Goal: Task Accomplishment & Management: Use online tool/utility

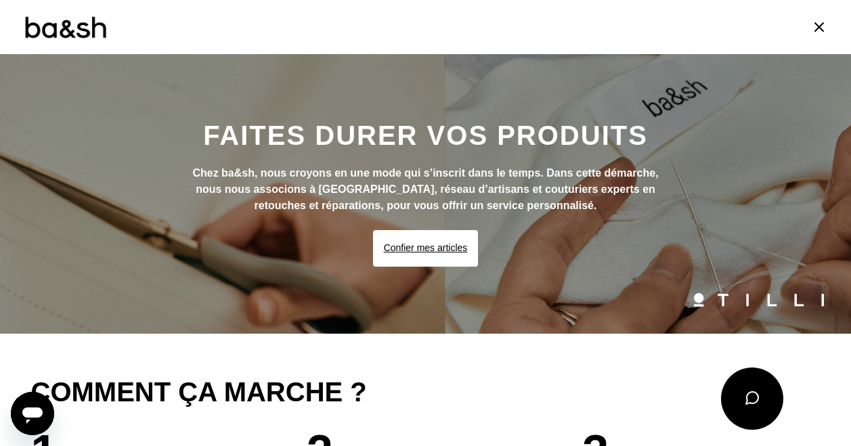
click at [446, 241] on button "Confier mes articles" at bounding box center [426, 248] width 106 height 37
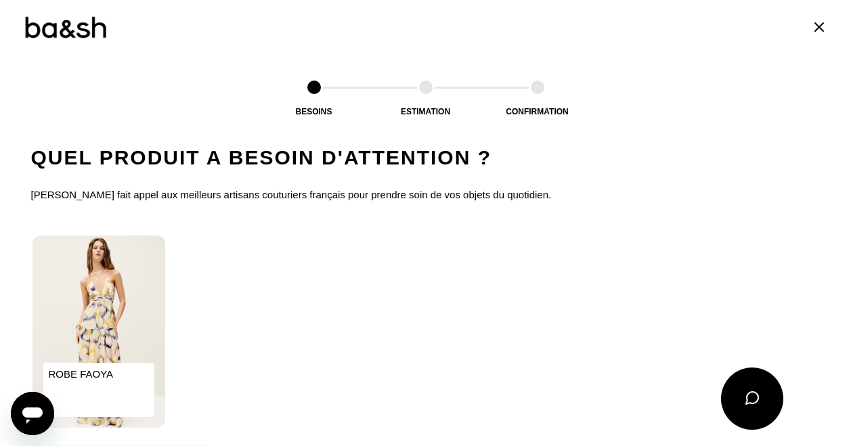
scroll to position [842, 0]
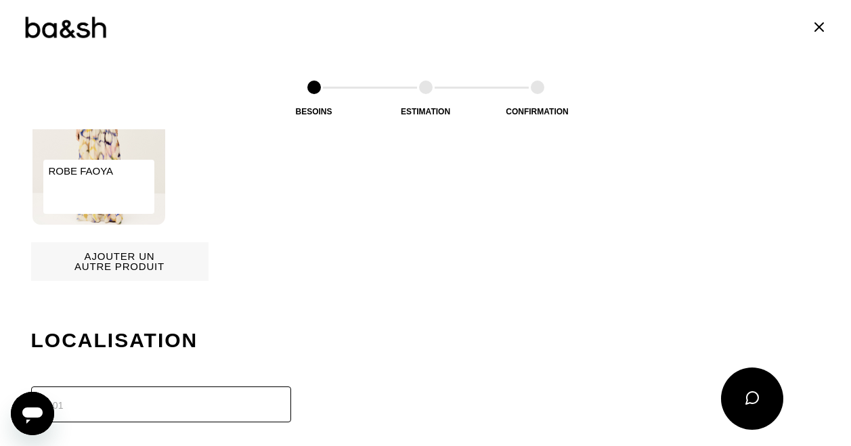
click at [128, 144] on img at bounding box center [98, 128] width 133 height 192
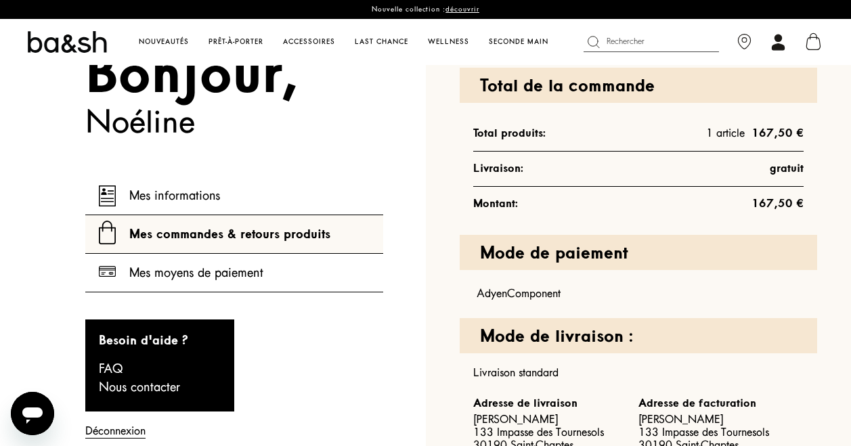
scroll to position [203, 0]
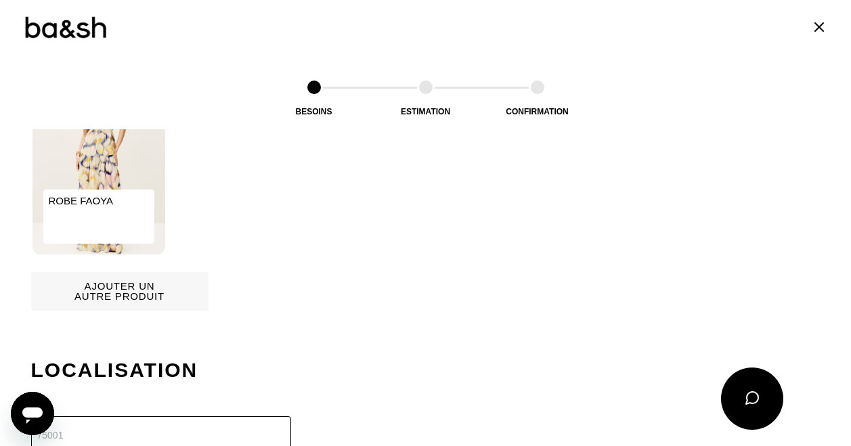
scroll to position [948, 0]
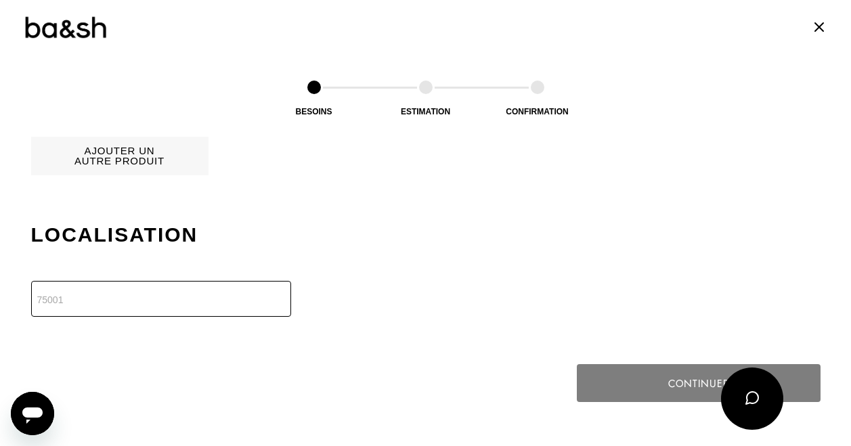
click at [207, 290] on input "number" at bounding box center [161, 299] width 260 height 36
type input "75015"
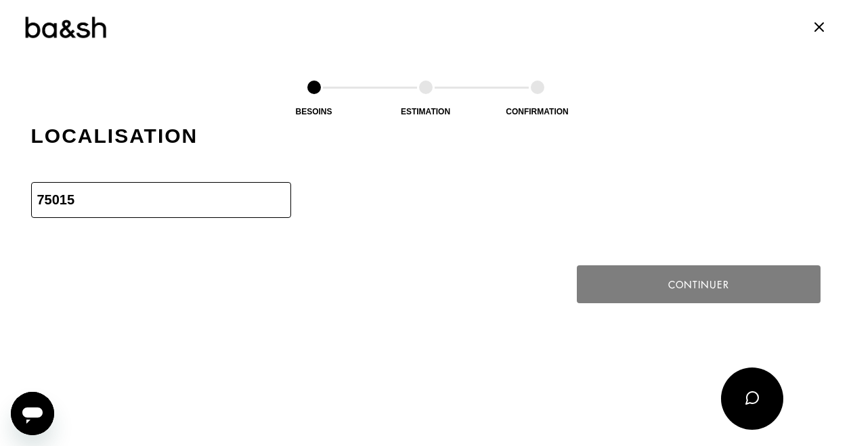
scroll to position [1164, 0]
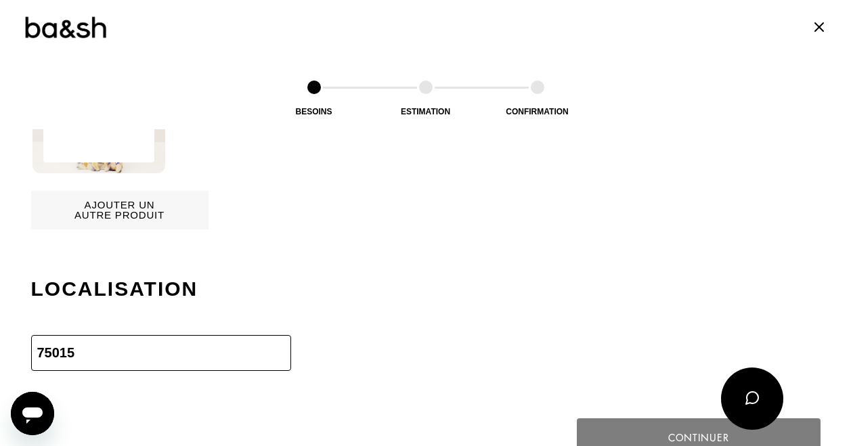
click at [425, 286] on h2 "Localisation" at bounding box center [425, 289] width 789 height 27
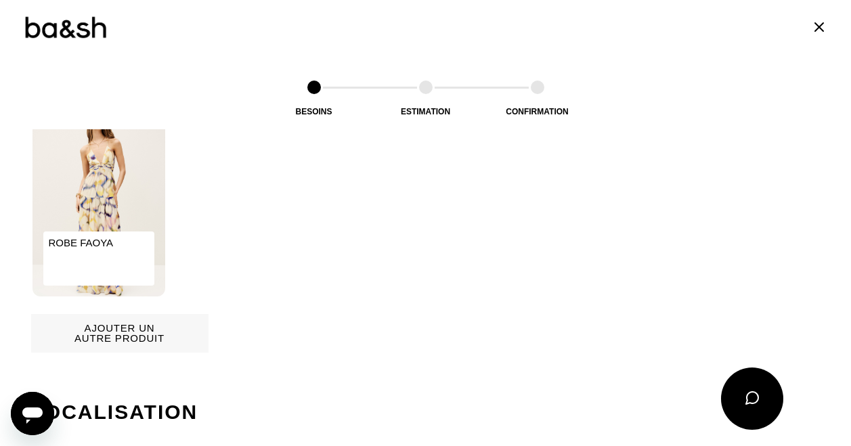
scroll to position [826, 0]
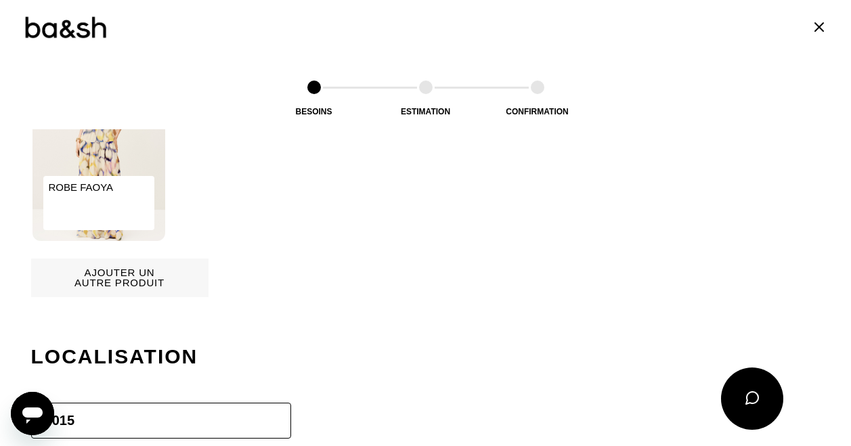
drag, startPoint x: 112, startPoint y: 196, endPoint x: 474, endPoint y: 181, distance: 362.5
click at [474, 181] on div "ROBE FAOYA" at bounding box center [425, 144] width 789 height 195
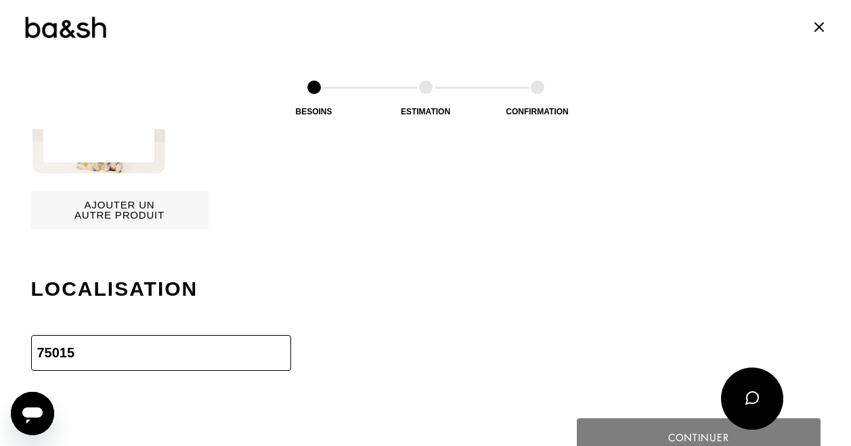
scroll to position [758, 0]
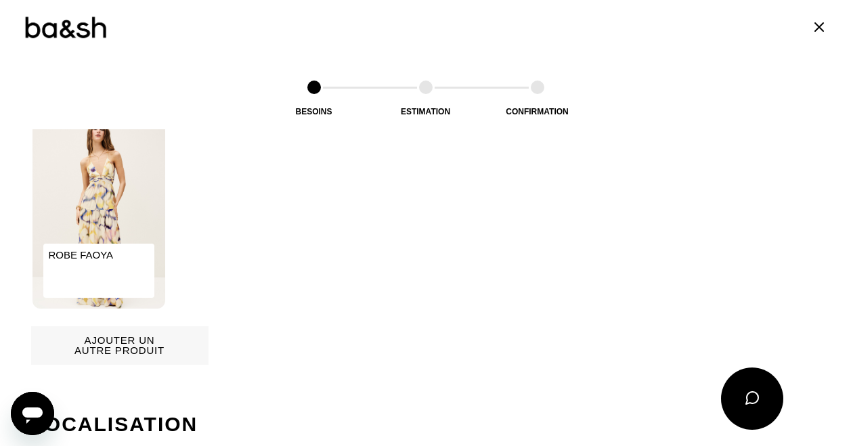
click at [100, 255] on p "ROBE FAOYA" at bounding box center [98, 271] width 111 height 54
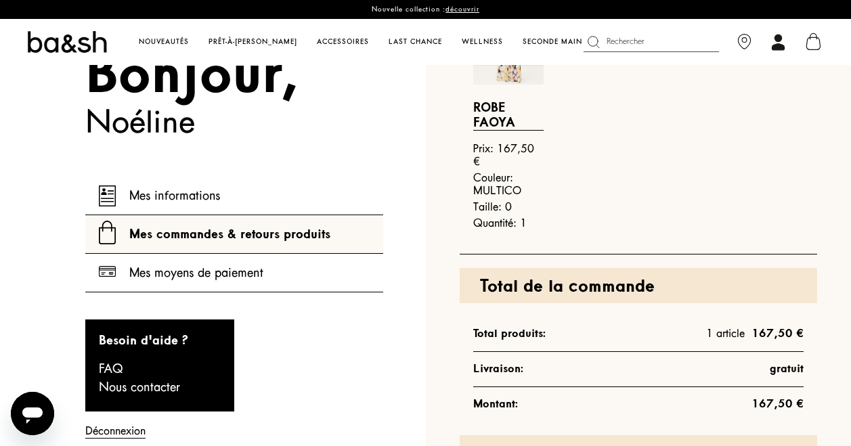
scroll to position [271, 0]
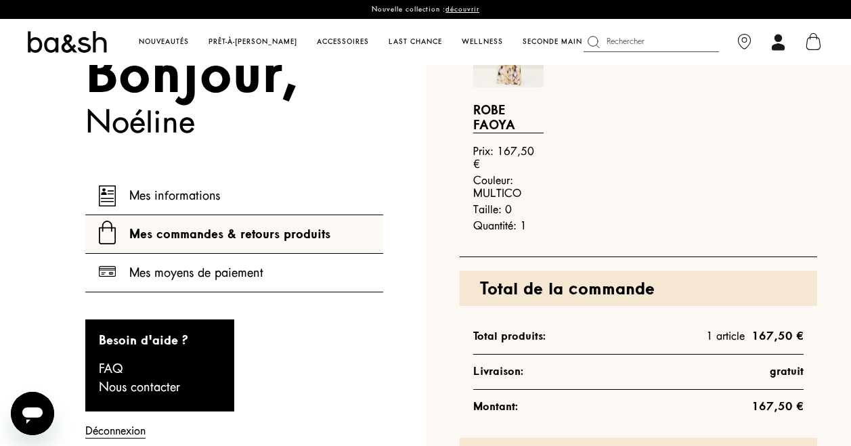
click at [277, 234] on link "Mes commandes & retours produits" at bounding box center [241, 234] width 284 height 38
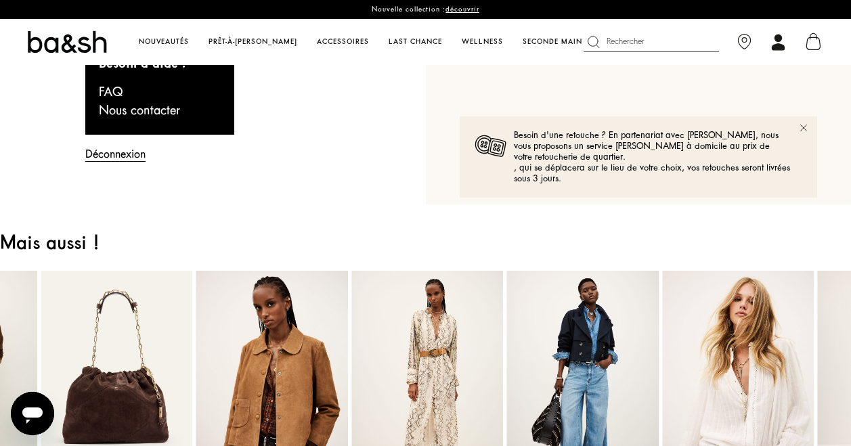
scroll to position [338, 0]
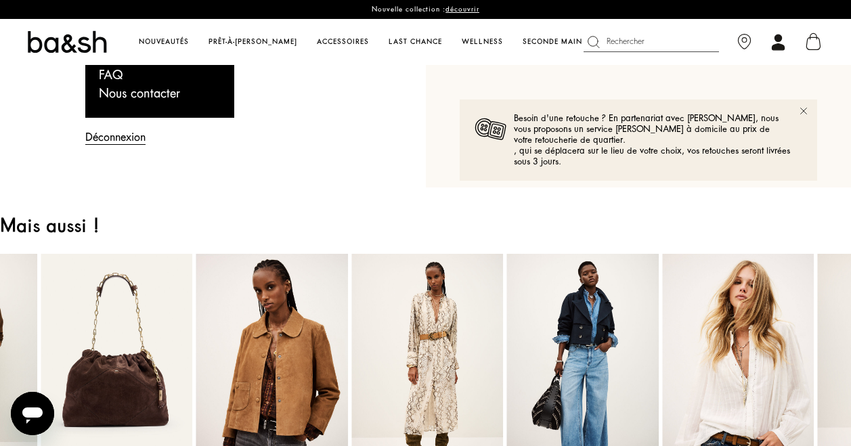
click at [653, 127] on div "Besoin d'une retouche ? En partenariat avec [PERSON_NAME], nous vous proposons …" at bounding box center [652, 140] width 277 height 54
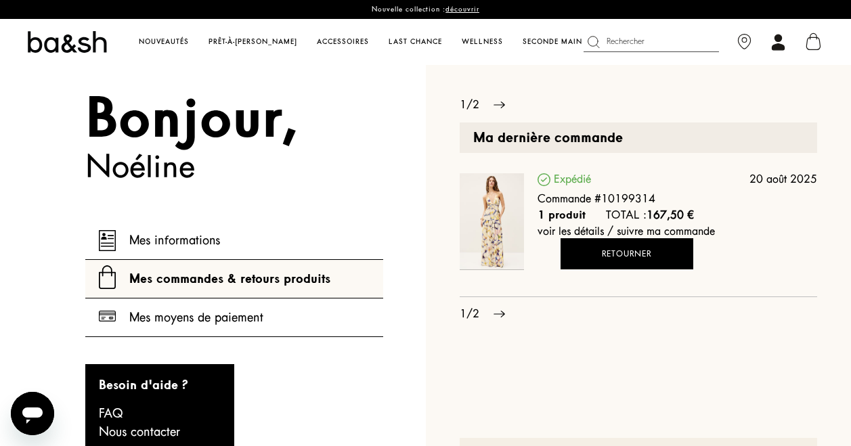
click at [588, 238] on link "voir les détails / suivre ma commande" at bounding box center [626, 231] width 177 height 13
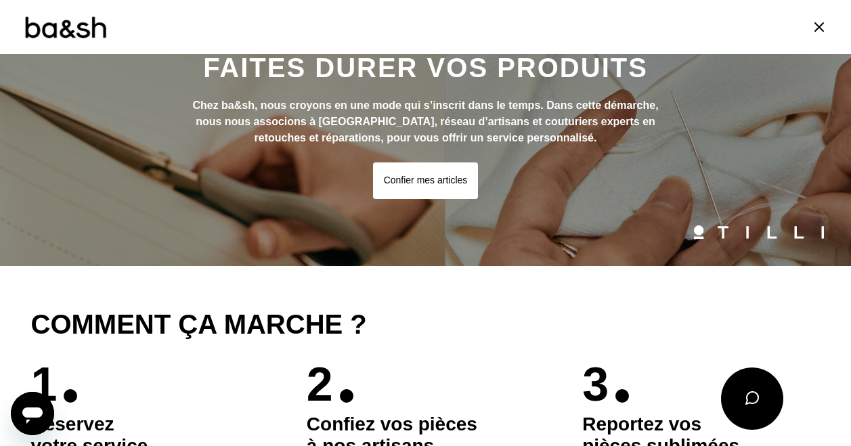
scroll to position [271, 0]
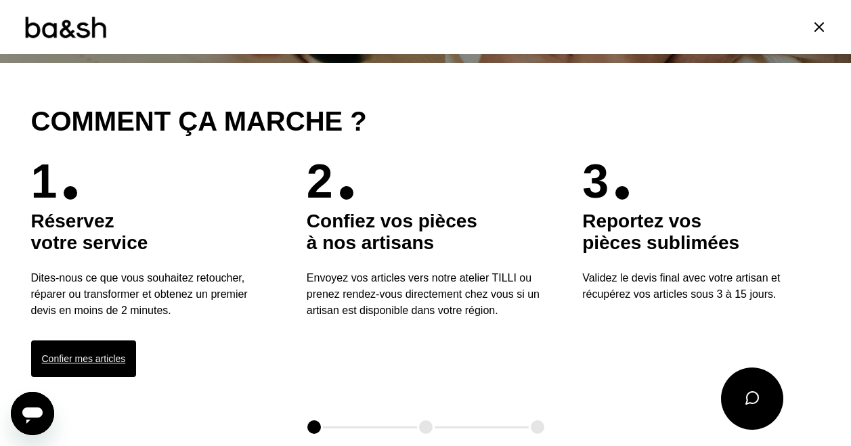
click at [111, 349] on button "Confier mes articles" at bounding box center [84, 359] width 106 height 37
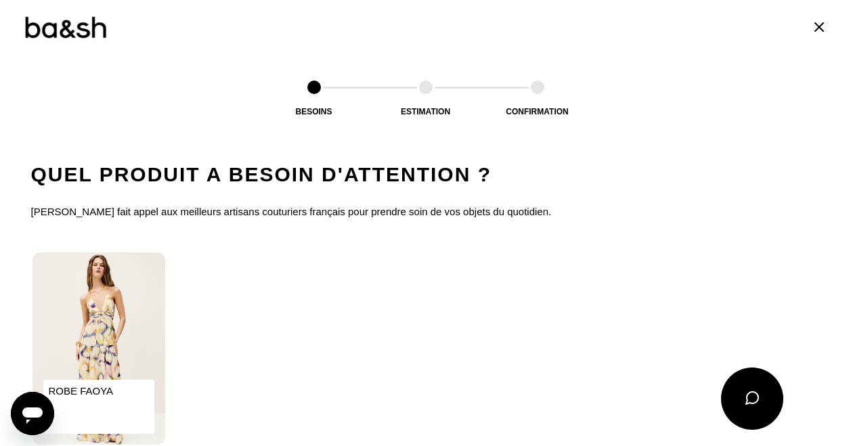
scroll to position [639, 0]
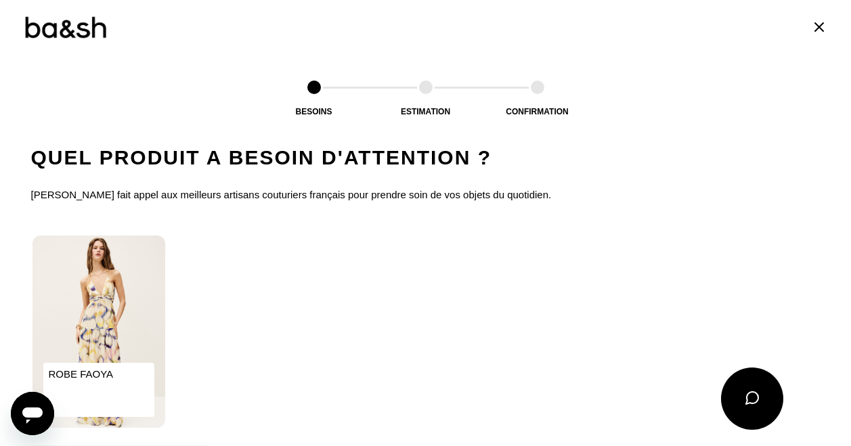
drag, startPoint x: 100, startPoint y: 383, endPoint x: 213, endPoint y: 413, distance: 116.9
click at [213, 413] on div "ROBE FAOYA" at bounding box center [425, 331] width 789 height 195
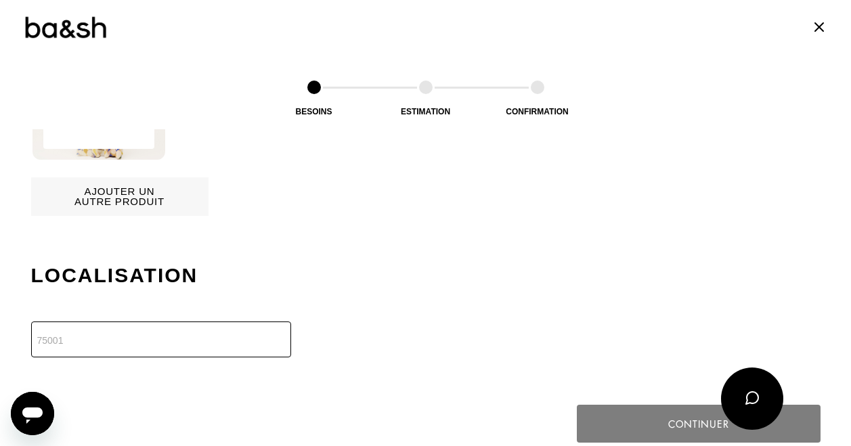
scroll to position [910, 0]
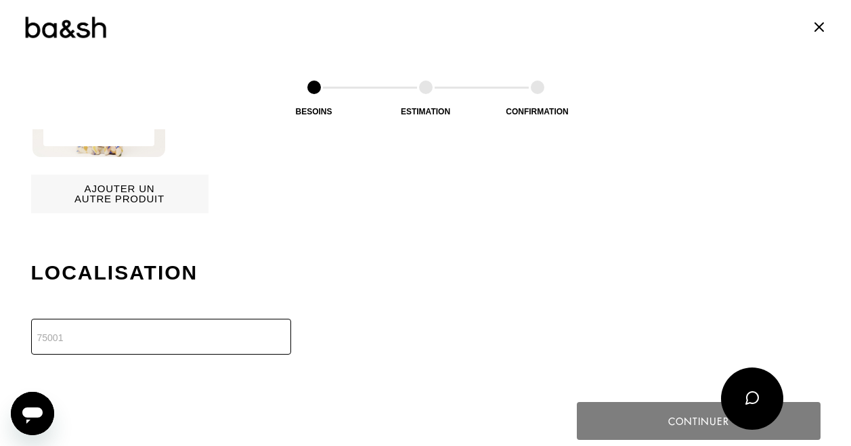
click at [194, 332] on input "number" at bounding box center [161, 337] width 260 height 36
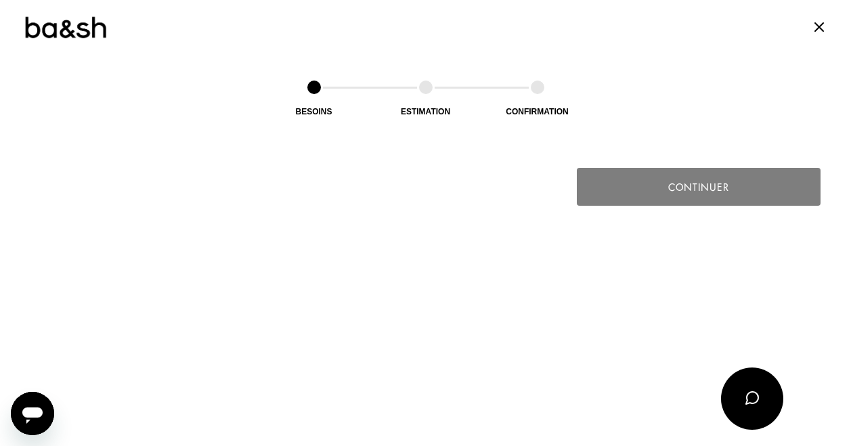
scroll to position [1164, 0]
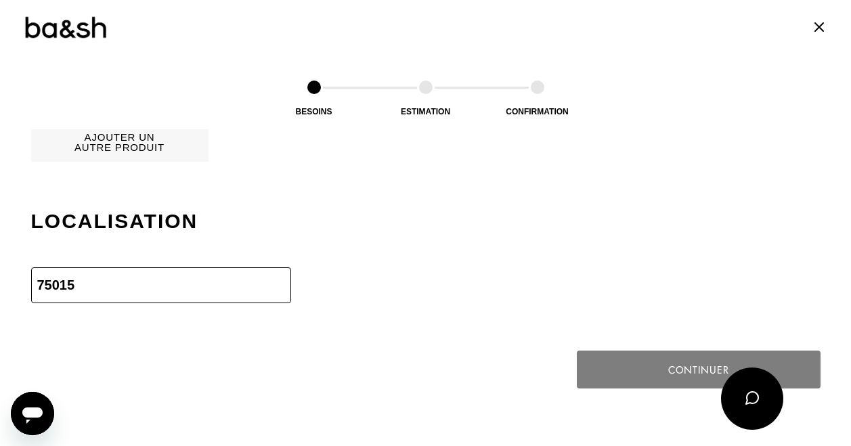
click at [123, 284] on input "75015" at bounding box center [161, 285] width 260 height 36
type input "7"
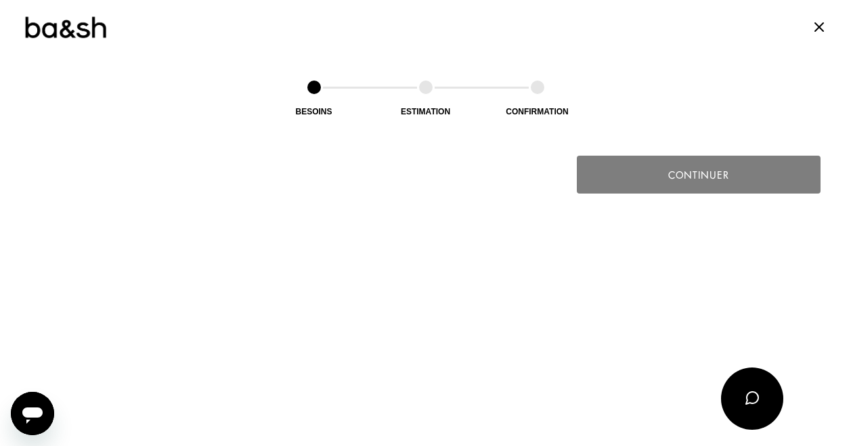
scroll to position [1164, 0]
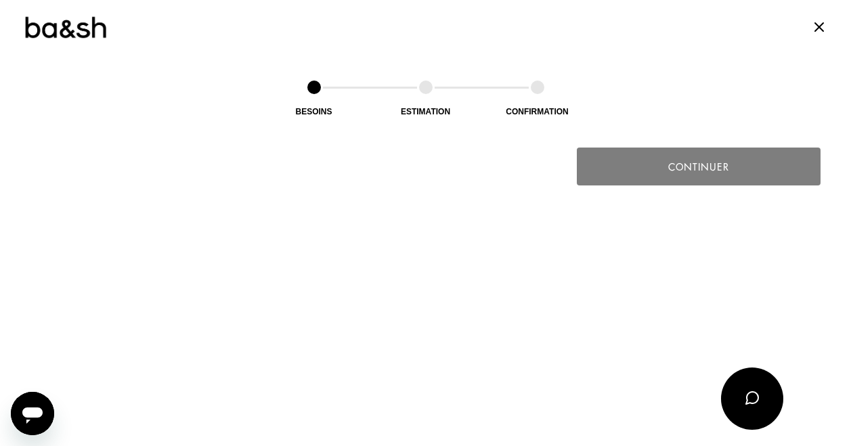
type input "3"
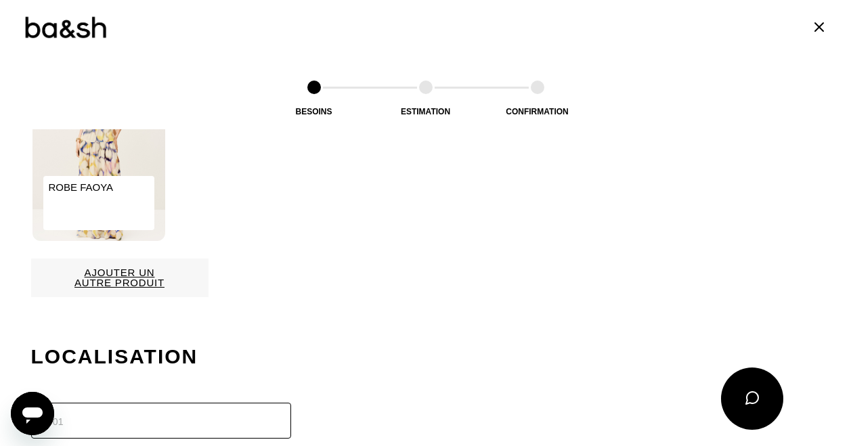
scroll to position [961, 0]
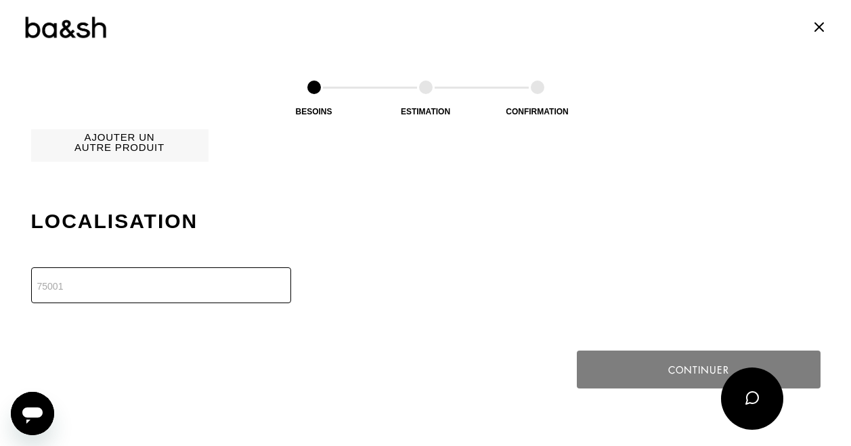
click at [88, 278] on input "number" at bounding box center [161, 285] width 260 height 36
type input "75015"
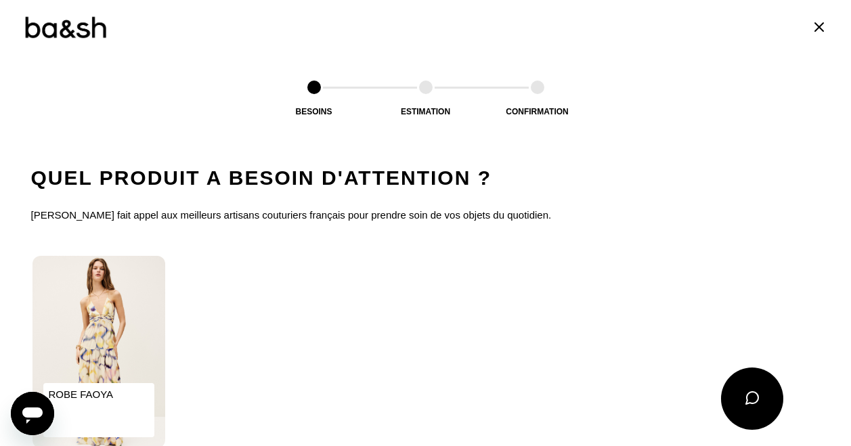
scroll to position [808, 0]
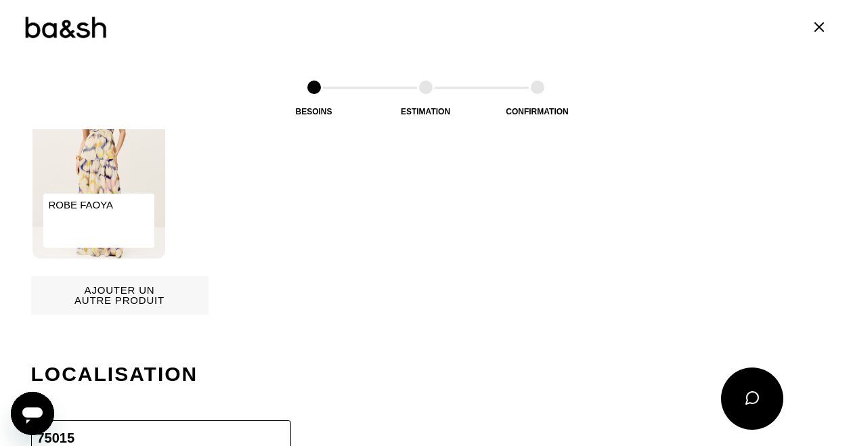
click at [85, 206] on p "ROBE FAOYA" at bounding box center [98, 221] width 111 height 54
